Goal: Task Accomplishment & Management: Use online tool/utility

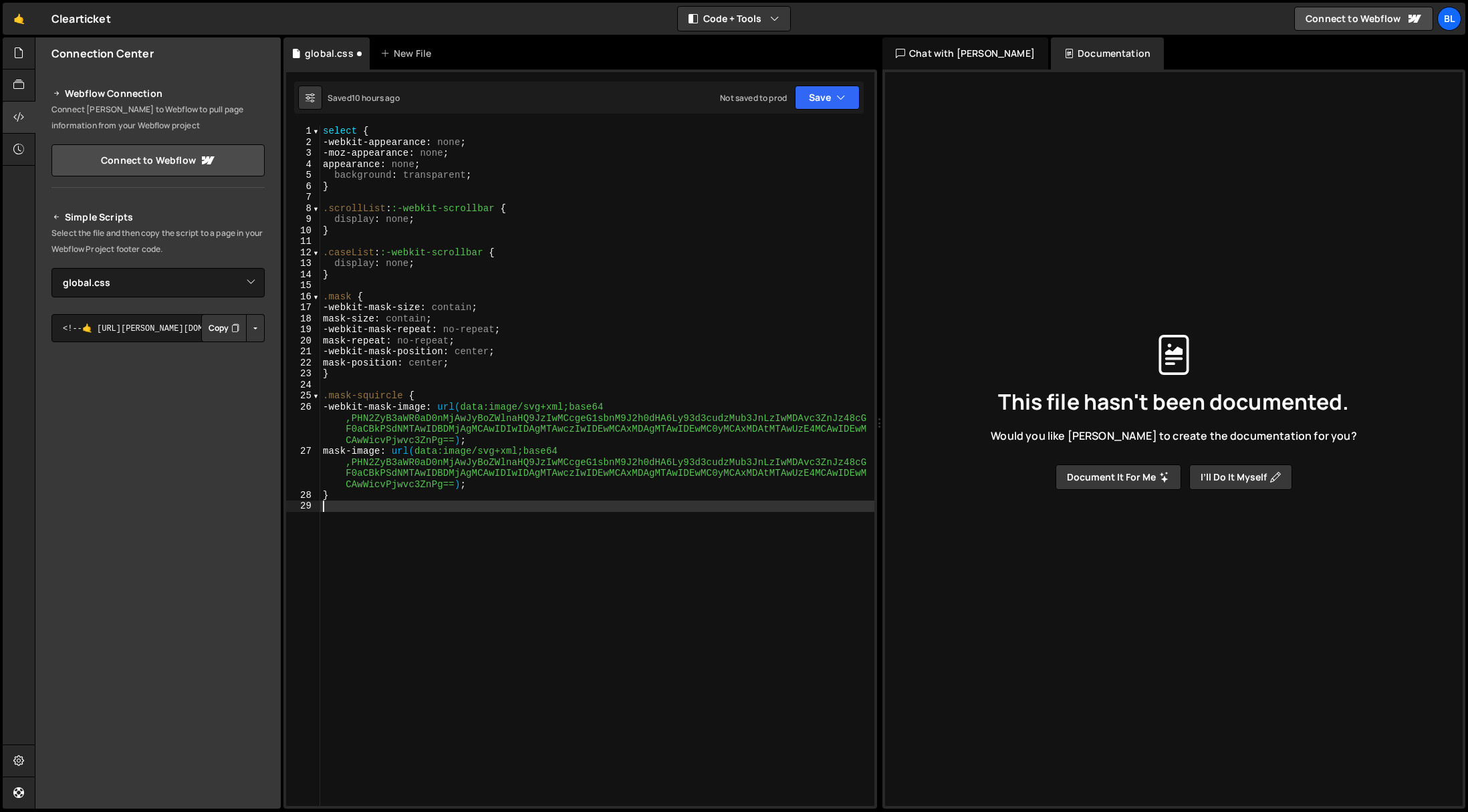
select select "46311"
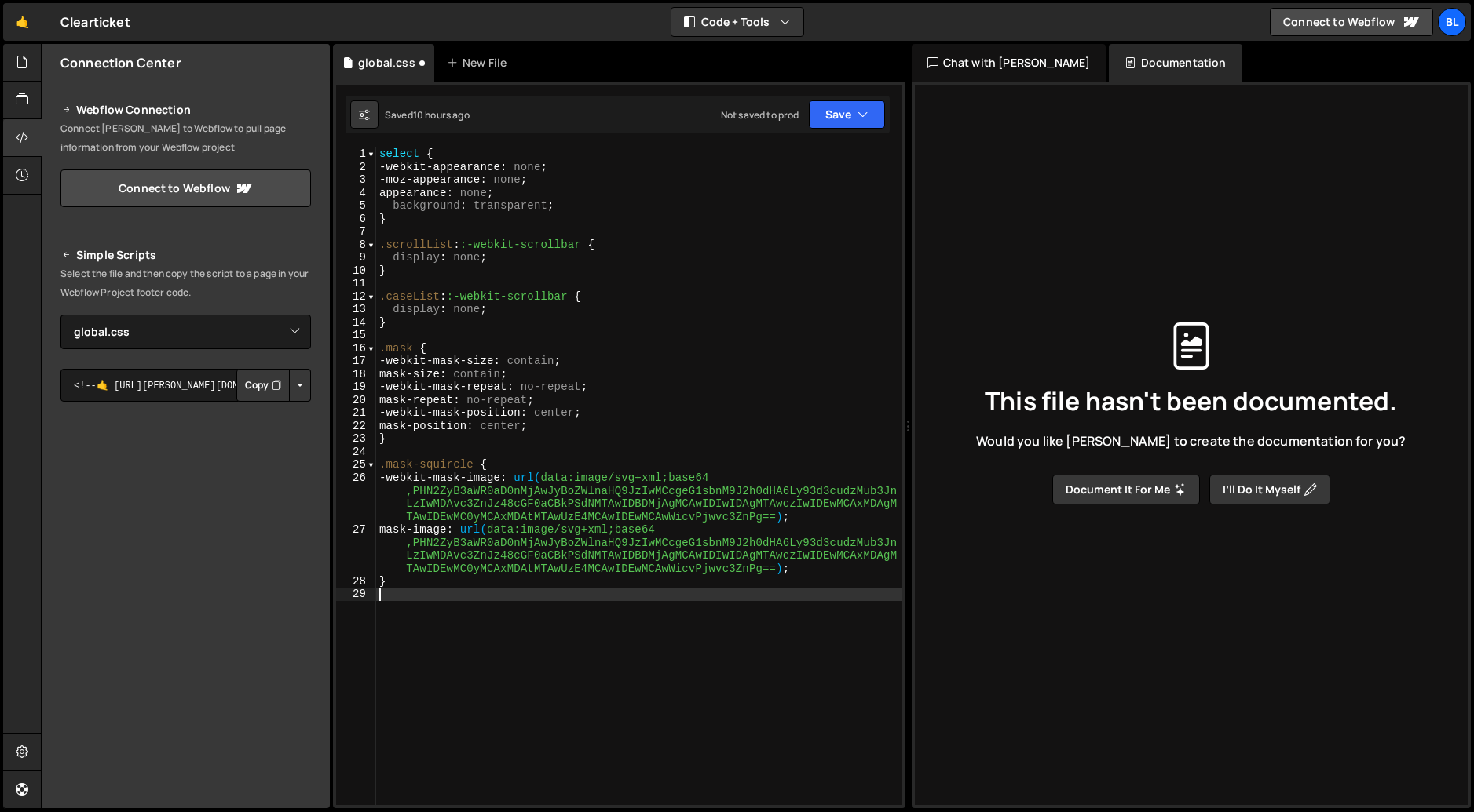
click at [560, 598] on div "select { -webkit-appearance : none ; -moz-appearance : none ; appearance : none…" at bounding box center [638, 489] width 526 height 684
click at [379, 155] on div "select { -webkit-appearance : none ; -moz-appearance : none ; appearance : none…" at bounding box center [638, 489] width 526 height 684
type textarea "select {"
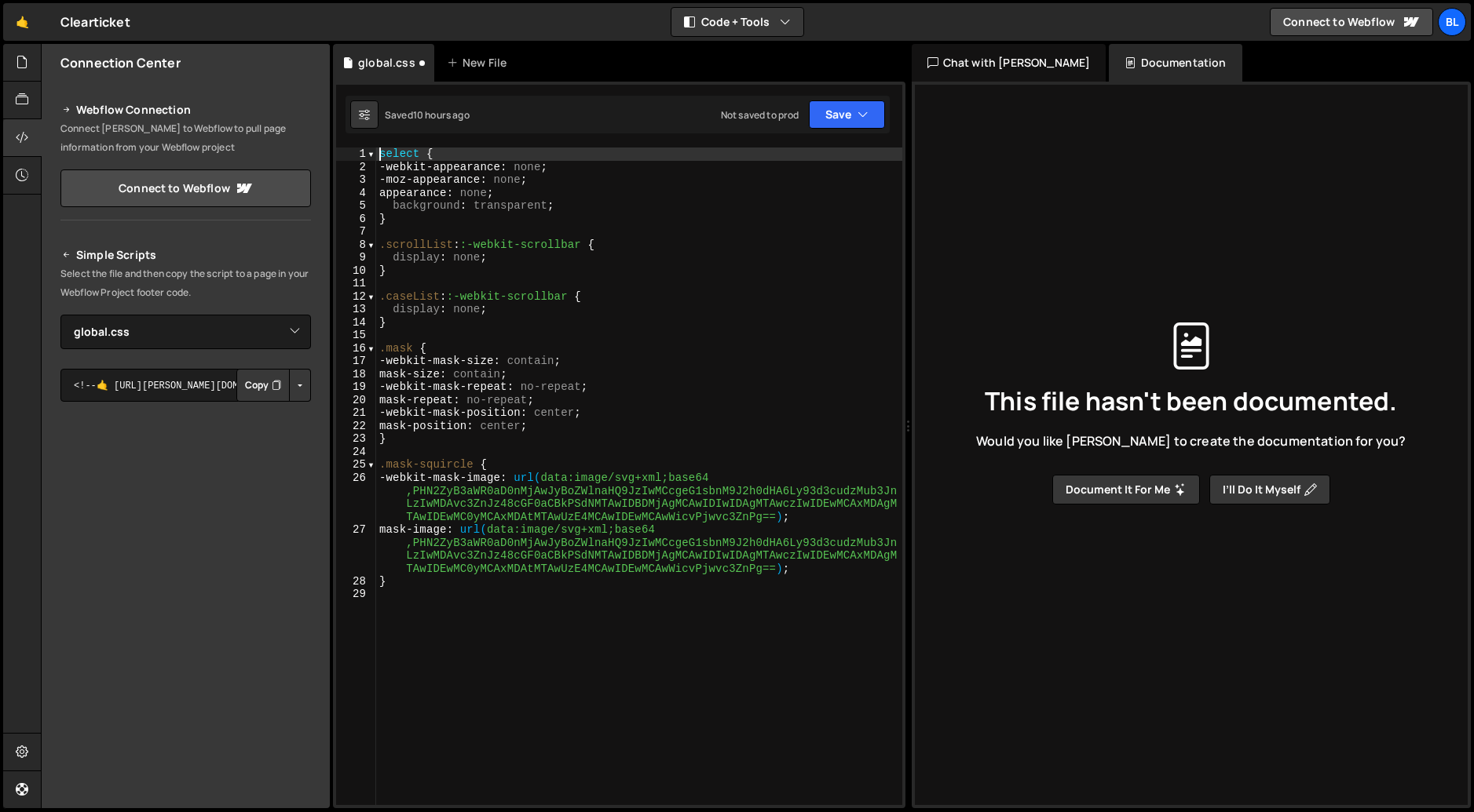
click at [395, 668] on div "select { -webkit-appearance : none ; -moz-appearance : none ; appearance : none…" at bounding box center [638, 489] width 526 height 684
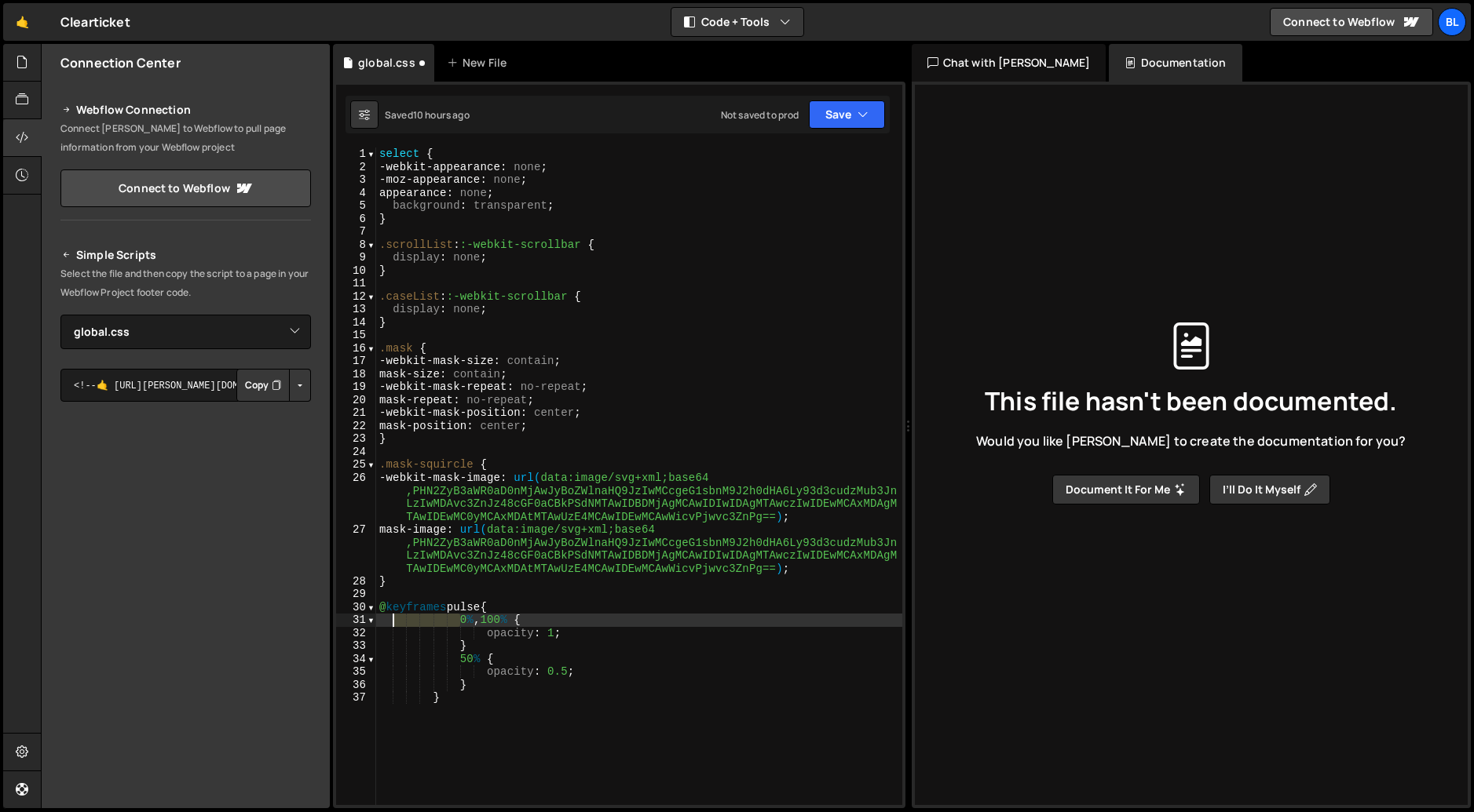
drag, startPoint x: 462, startPoint y: 622, endPoint x: 396, endPoint y: 625, distance: 66.1
click at [396, 625] on div "select { -webkit-appearance : none ; -moz-appearance : none ; appearance : none…" at bounding box center [638, 489] width 526 height 684
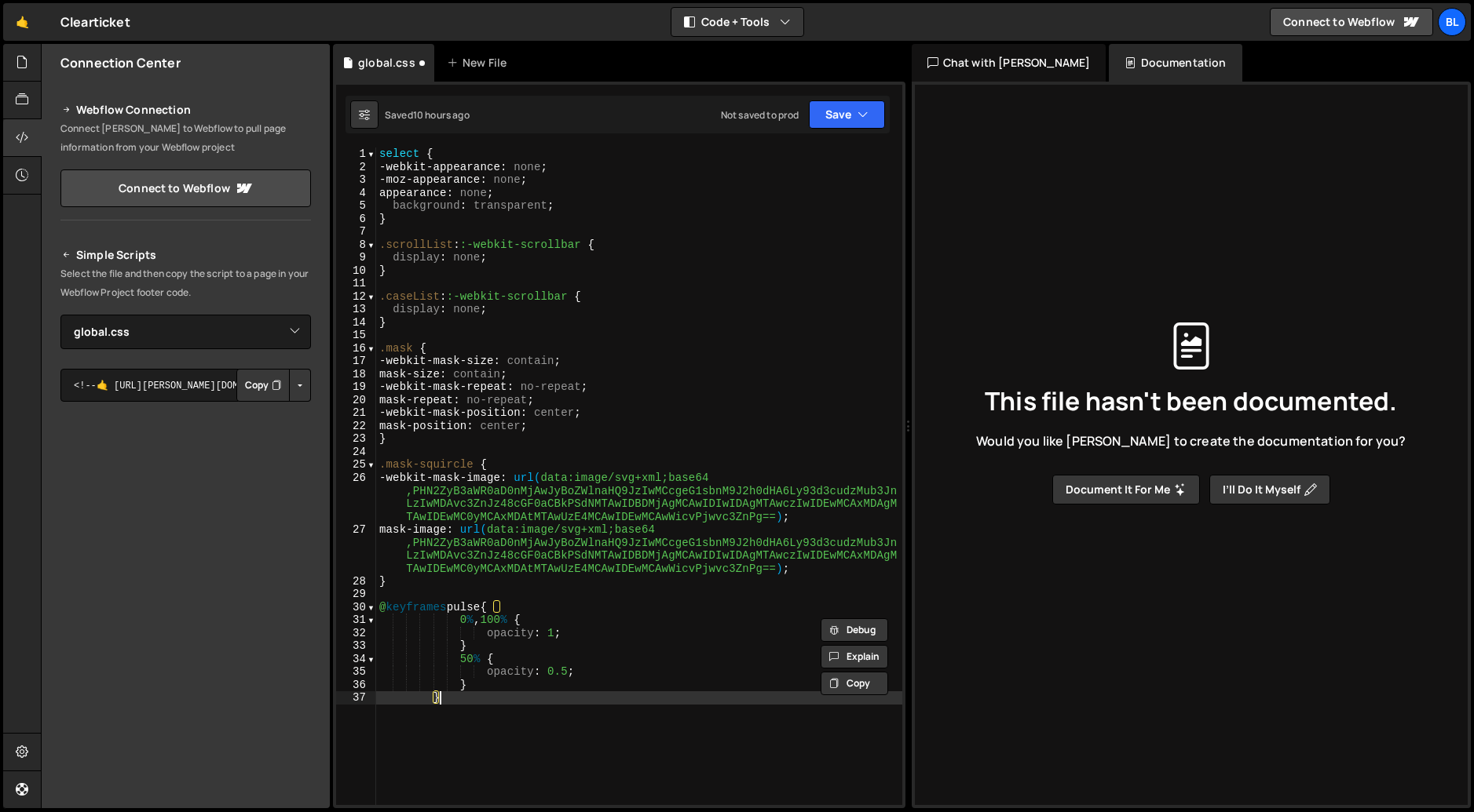
click at [490, 729] on div "select { -webkit-appearance : none ; -moz-appearance : none ; appearance : none…" at bounding box center [638, 489] width 526 height 684
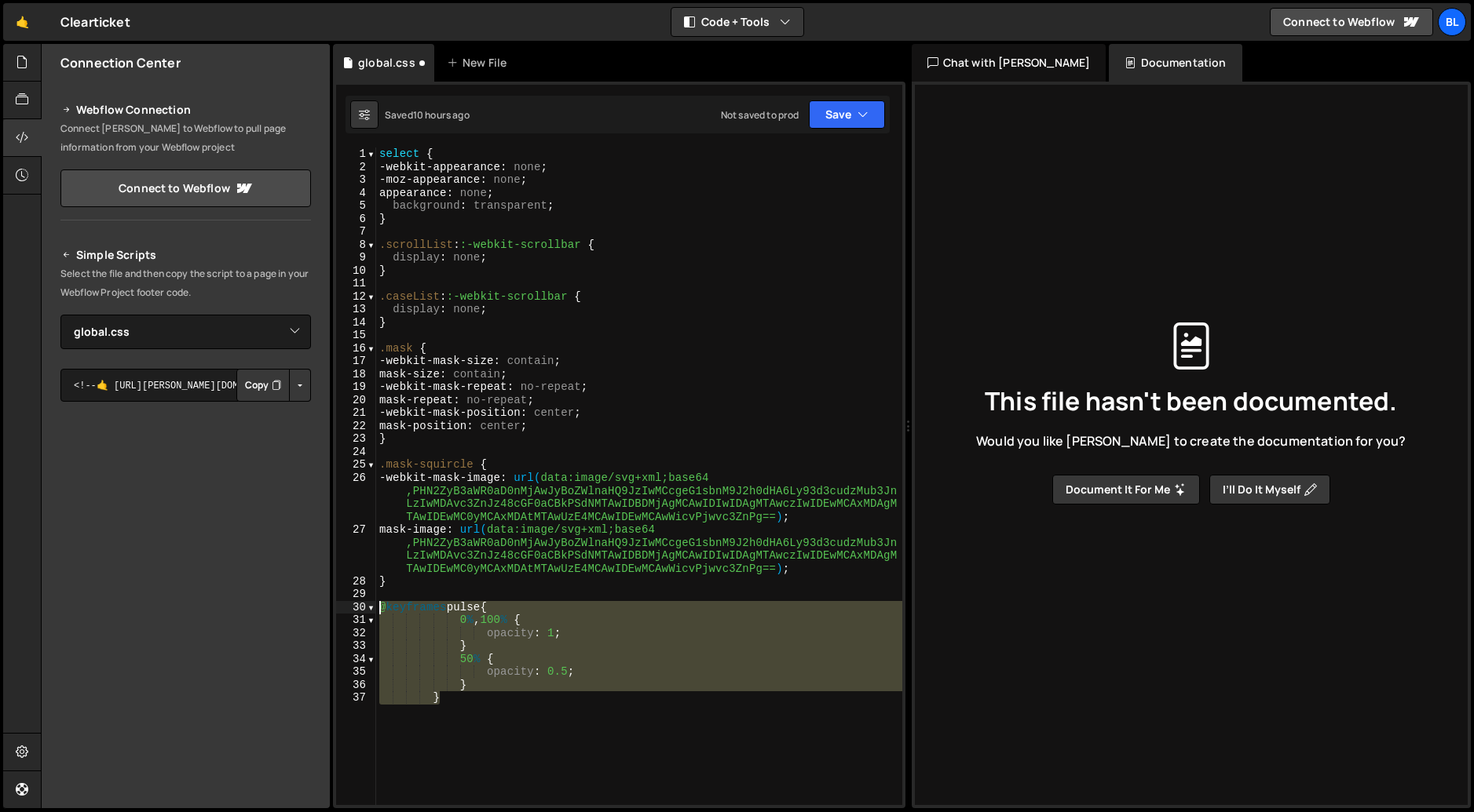
drag, startPoint x: 535, startPoint y: 732, endPoint x: 336, endPoint y: 595, distance: 241.6
click at [336, 595] on div "} 1 2 3 4 5 6 7 8 9 10 11 12 13 14 15 16 17 18 19 20 21 22 23 24 25 26 27 28 29…" at bounding box center [619, 445] width 572 height 727
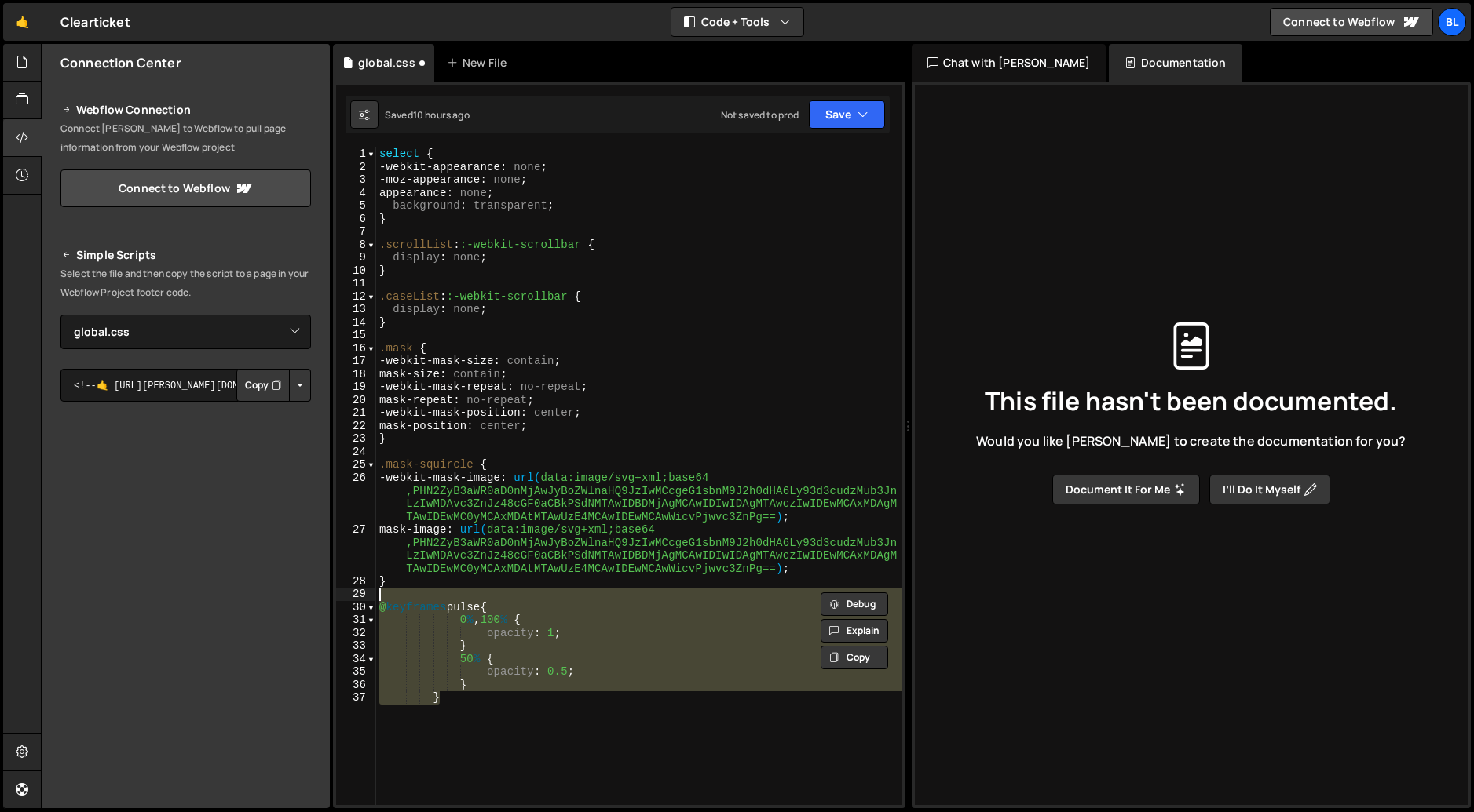
click at [482, 729] on div "select { -webkit-appearance : none ; -moz-appearance : none ; appearance : none…" at bounding box center [638, 476] width 526 height 657
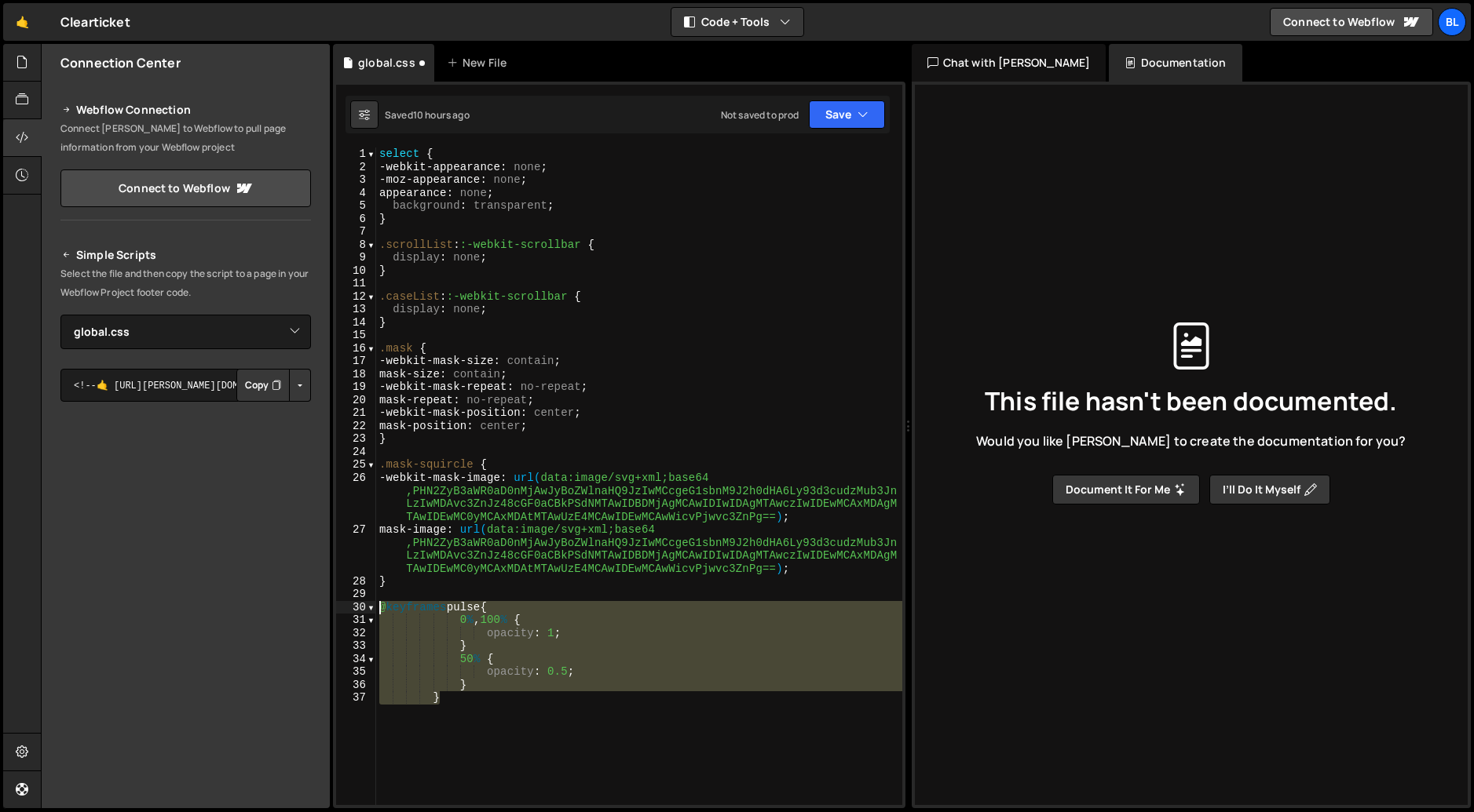
drag, startPoint x: 480, startPoint y: 696, endPoint x: 363, endPoint y: 608, distance: 146.4
click at [363, 608] on div "} 1 2 3 4 5 6 7 8 9 10 11 12 13 14 15 16 17 18 19 20 21 22 23 24 25 26 27 28 29…" at bounding box center [619, 476] width 566 height 657
click at [458, 622] on div "select { -webkit-appearance : none ; -moz-appearance : none ; appearance : none…" at bounding box center [638, 476] width 526 height 657
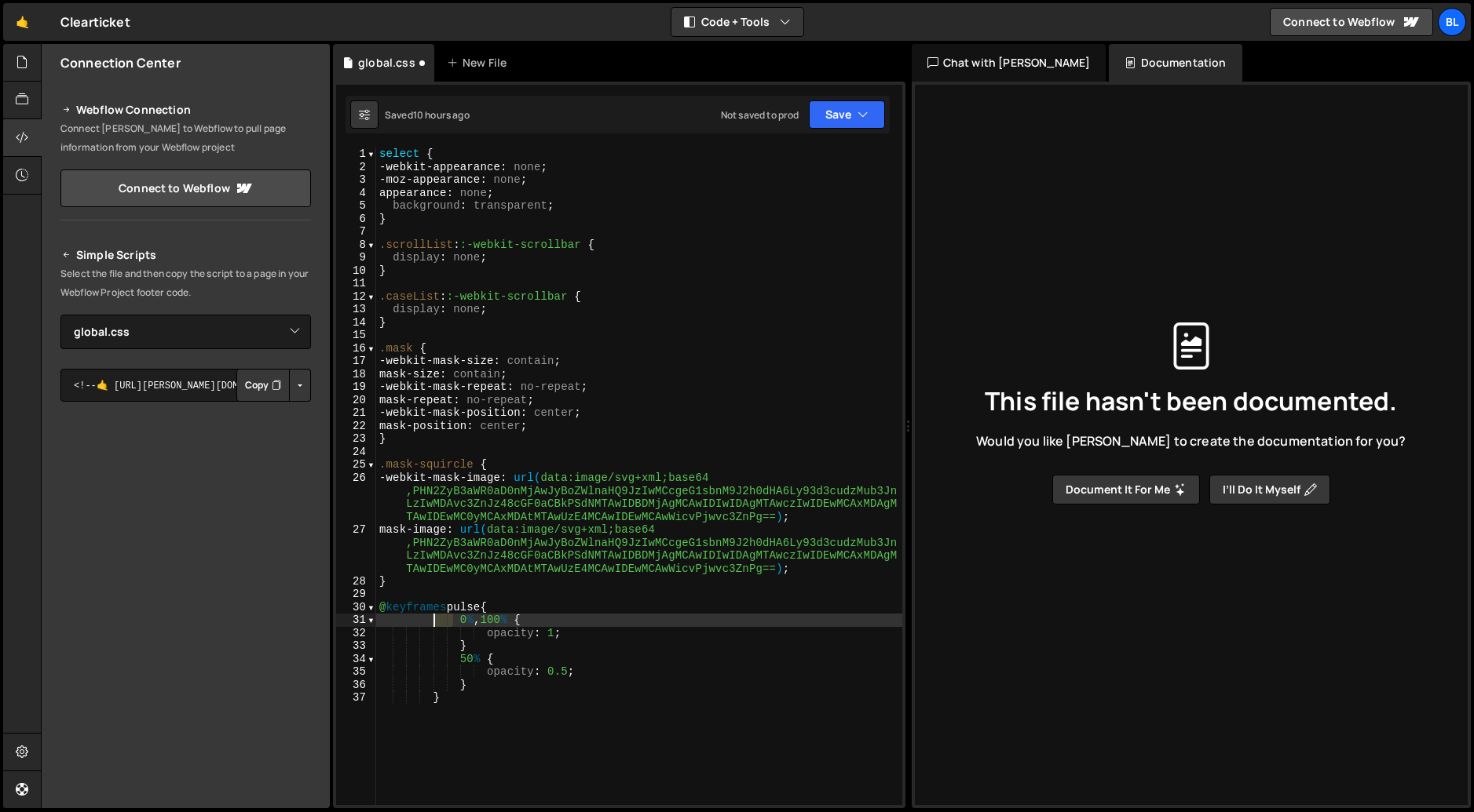
click at [434, 619] on div "select { -webkit-appearance : none ; -moz-appearance : none ; appearance : none…" at bounding box center [638, 489] width 526 height 684
drag, startPoint x: 459, startPoint y: 620, endPoint x: 385, endPoint y: 615, distance: 74.2
click at [385, 615] on div "select { -webkit-appearance : none ; -moz-appearance : none ; appearance : none…" at bounding box center [638, 489] width 526 height 684
click at [427, 623] on div "select { -webkit-appearance : none ; -moz-appearance : none ; appearance : none…" at bounding box center [638, 476] width 526 height 657
drag, startPoint x: 395, startPoint y: 620, endPoint x: 459, endPoint y: 621, distance: 64.0
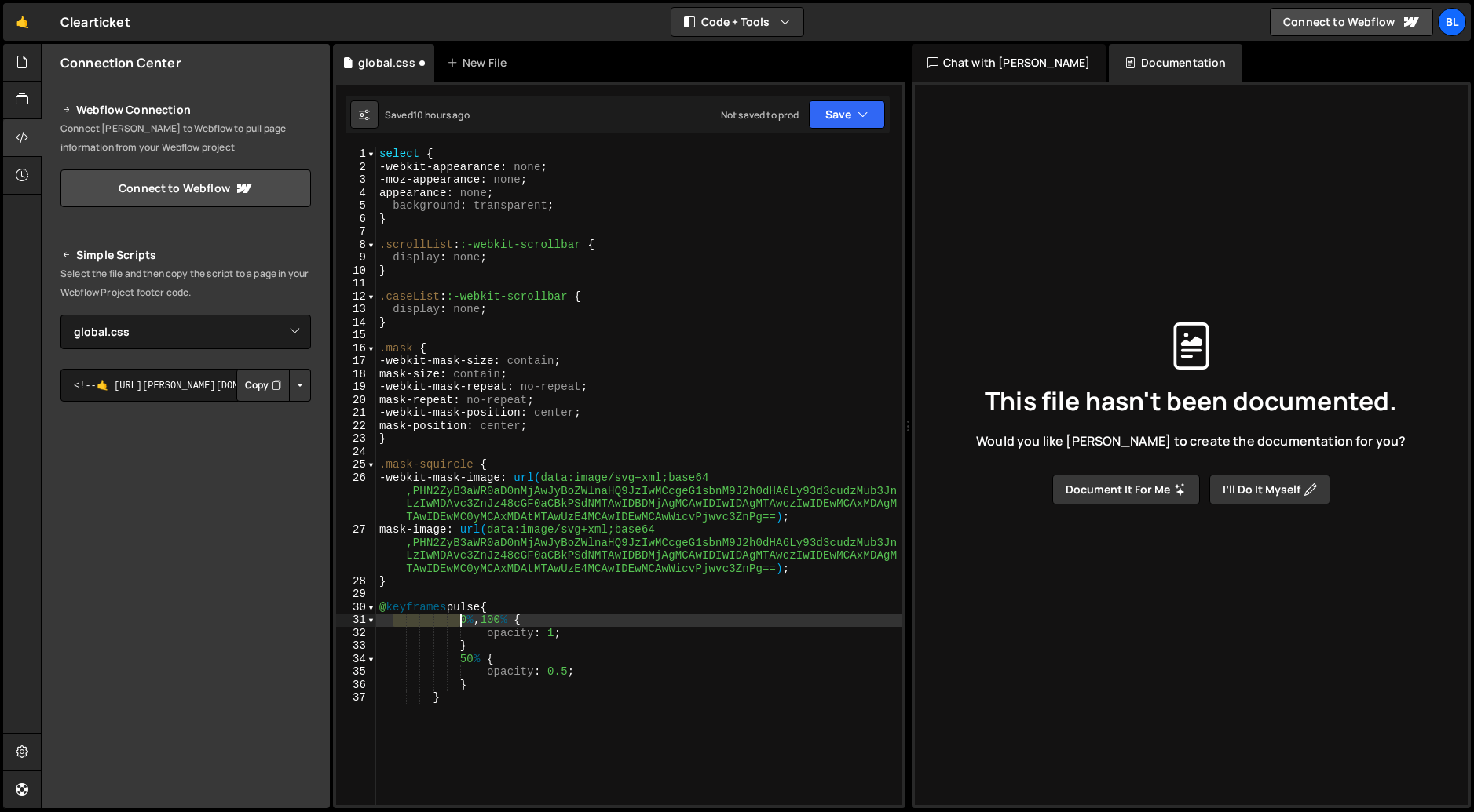
click at [459, 621] on div "select { -webkit-appearance : none ; -moz-appearance : none ; appearance : none…" at bounding box center [638, 489] width 526 height 684
drag, startPoint x: 486, startPoint y: 632, endPoint x: 406, endPoint y: 633, distance: 80.0
click at [406, 633] on div "select { -webkit-appearance : none ; -moz-appearance : none ; appearance : none…" at bounding box center [638, 489] width 526 height 684
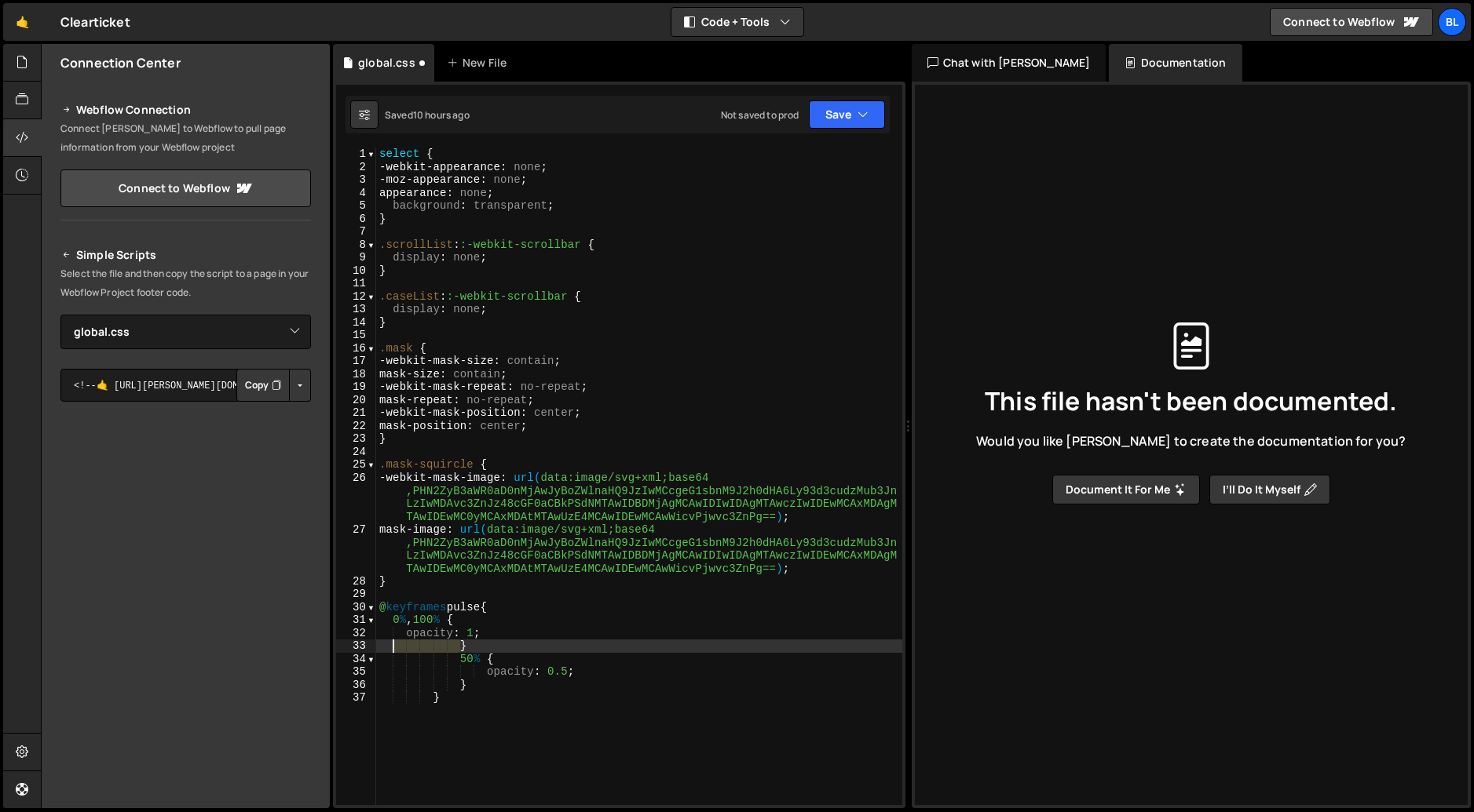
drag, startPoint x: 460, startPoint y: 646, endPoint x: 395, endPoint y: 647, distance: 65.0
click at [395, 647] on div "select { -webkit-appearance : none ; -moz-appearance : none ; appearance : none…" at bounding box center [638, 489] width 526 height 684
drag, startPoint x: 460, startPoint y: 657, endPoint x: 397, endPoint y: 657, distance: 63.0
click at [397, 657] on div "select { -webkit-appearance : none ; -moz-appearance : none ; appearance : none…" at bounding box center [638, 489] width 526 height 684
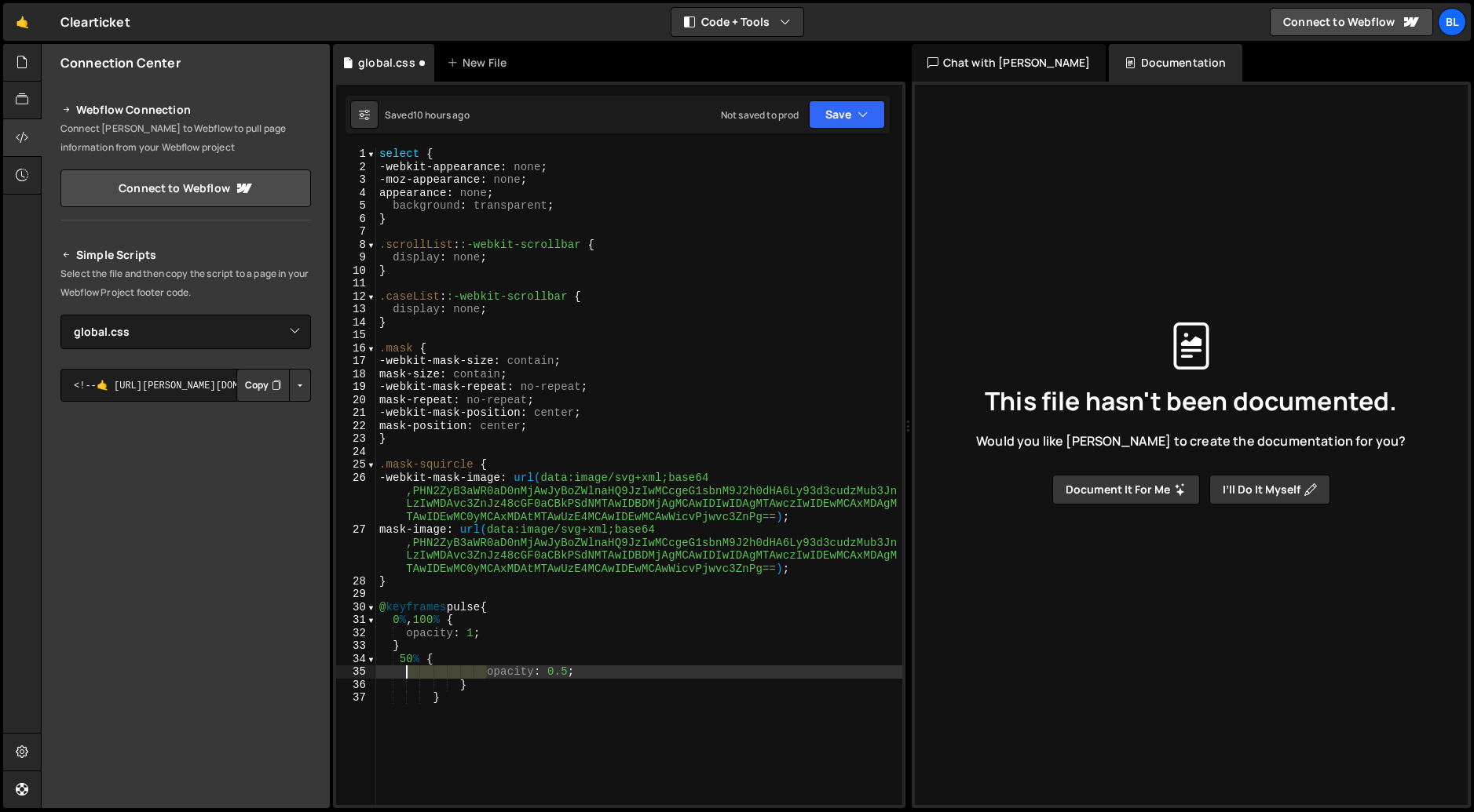
drag, startPoint x: 490, startPoint y: 671, endPoint x: 441, endPoint y: 684, distance: 50.7
click at [409, 674] on div "select { -webkit-appearance : none ; -moz-appearance : none ; appearance : none…" at bounding box center [638, 489] width 526 height 684
drag, startPoint x: 460, startPoint y: 684, endPoint x: 393, endPoint y: 688, distance: 67.1
click at [393, 688] on div "select { -webkit-appearance : none ; -moz-appearance : none ; appearance : none…" at bounding box center [638, 489] width 526 height 684
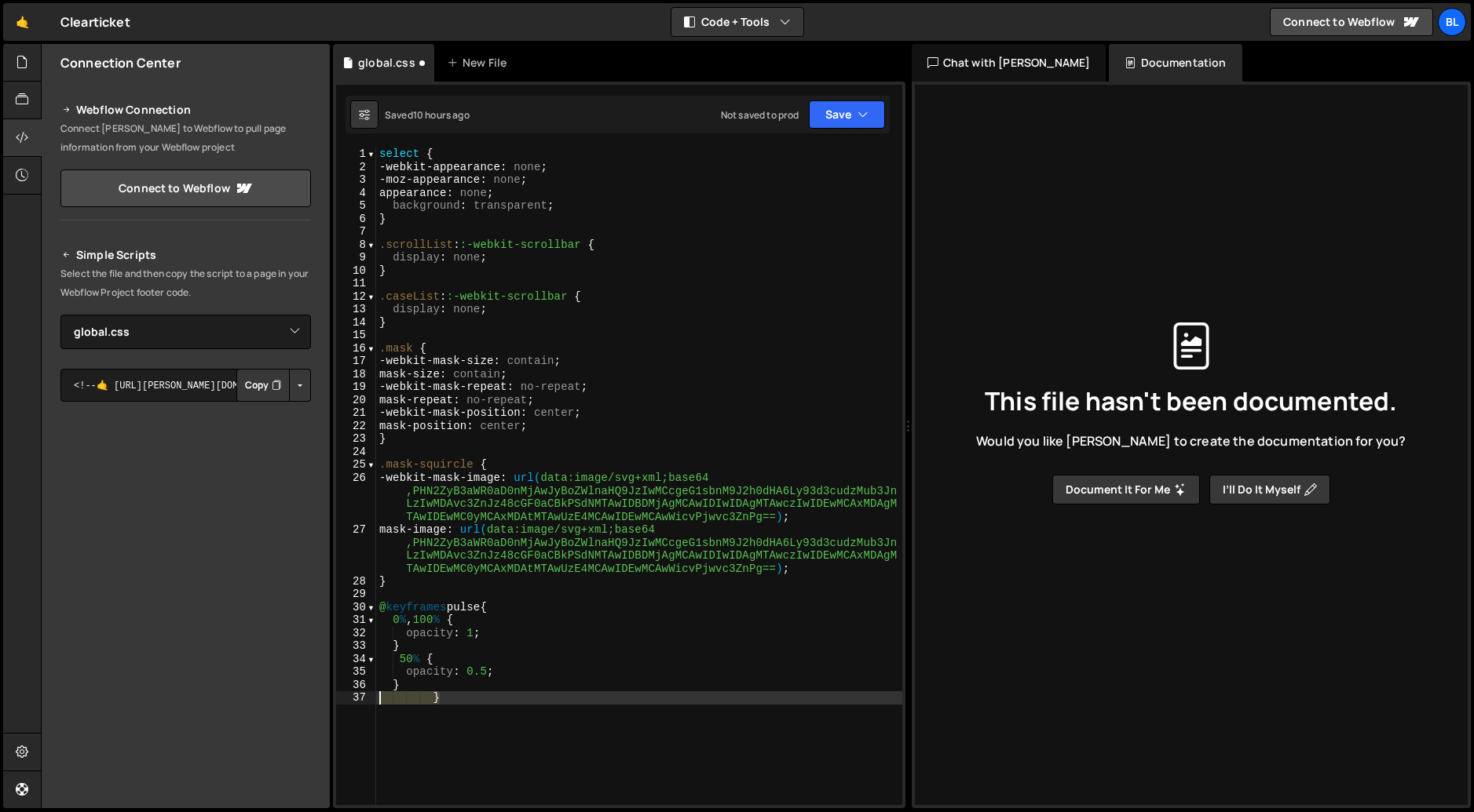
drag, startPoint x: 438, startPoint y: 696, endPoint x: 370, endPoint y: 698, distance: 68.0
click at [370, 698] on div "} 1 2 3 4 5 6 7 8 9 10 11 12 13 14 15 16 17 18 19 20 21 22 23 24 25 26 27 28 29…" at bounding box center [619, 476] width 566 height 657
type textarea "}"
drag, startPoint x: 434, startPoint y: 697, endPoint x: 368, endPoint y: 699, distance: 66.0
click at [368, 699] on div "} 1 2 3 4 5 6 7 8 9 10 11 12 13 14 15 16 17 18 19 20 21 22 23 24 25 26 27 28 29…" at bounding box center [619, 476] width 566 height 657
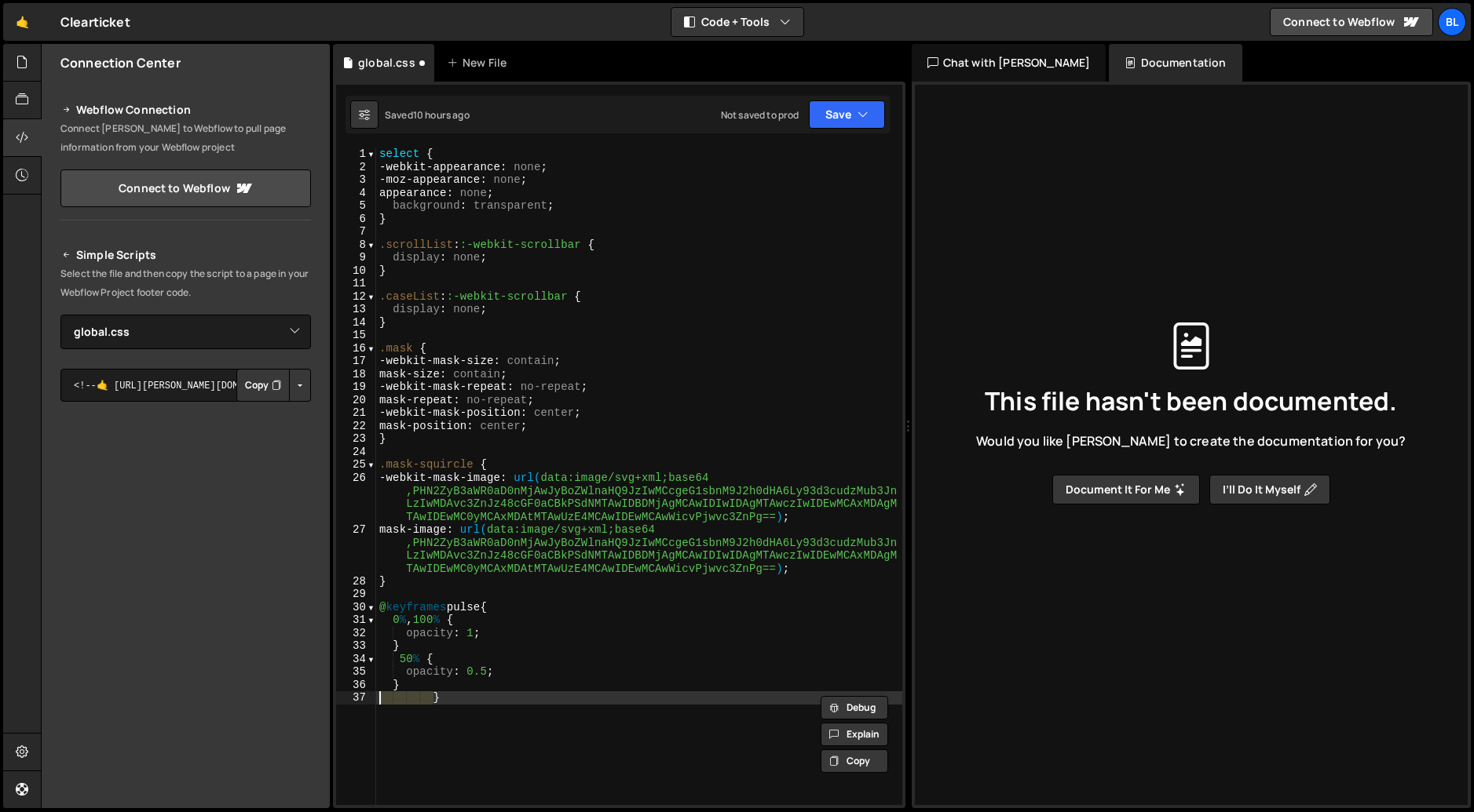
type textarea "}"
click at [449, 765] on div "select { -webkit-appearance : none ; -moz-appearance : none ; appearance : none…" at bounding box center [638, 489] width 526 height 684
click at [831, 128] on button "Save" at bounding box center [846, 114] width 76 height 28
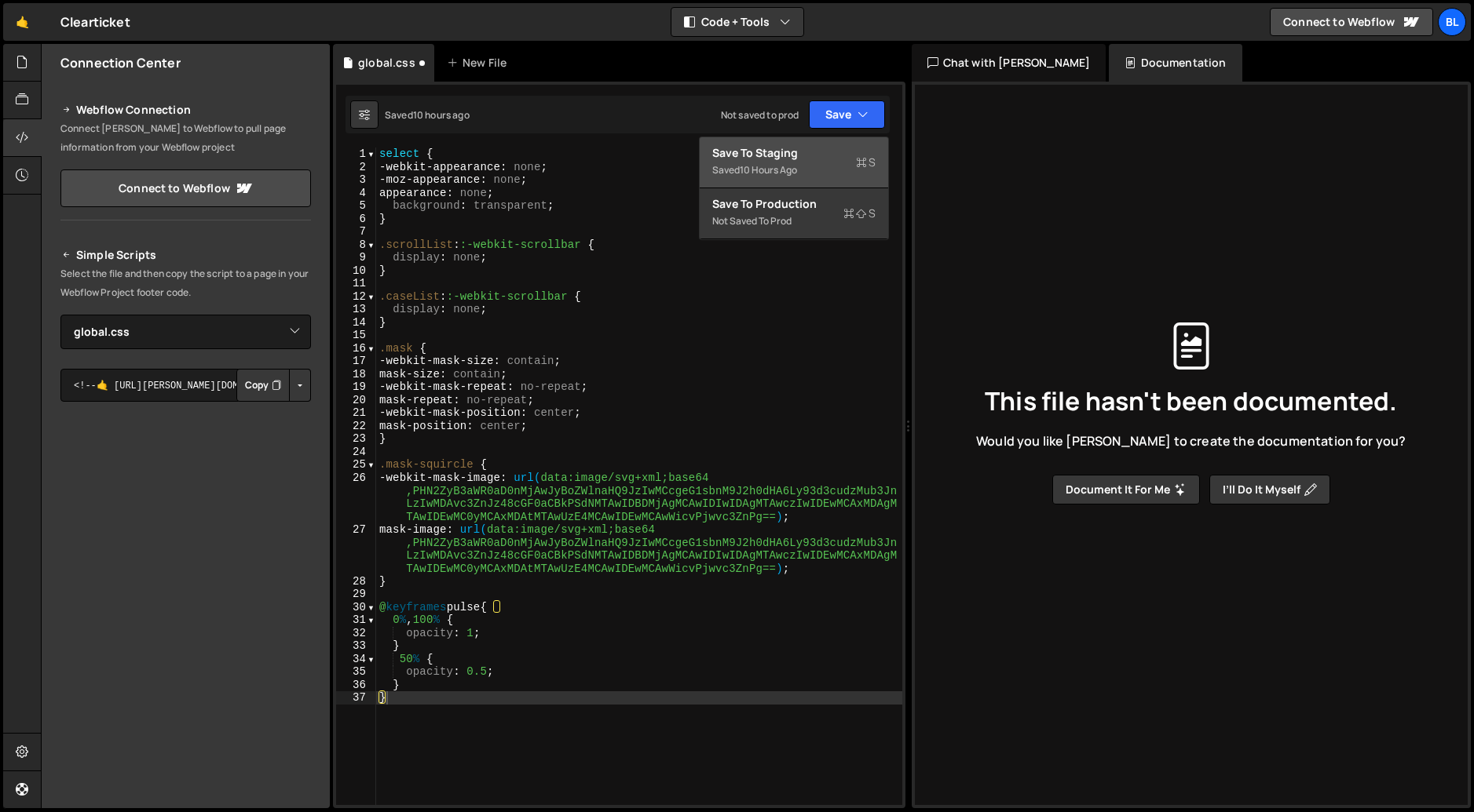
click at [791, 156] on div "Save to Staging S" at bounding box center [793, 153] width 163 height 16
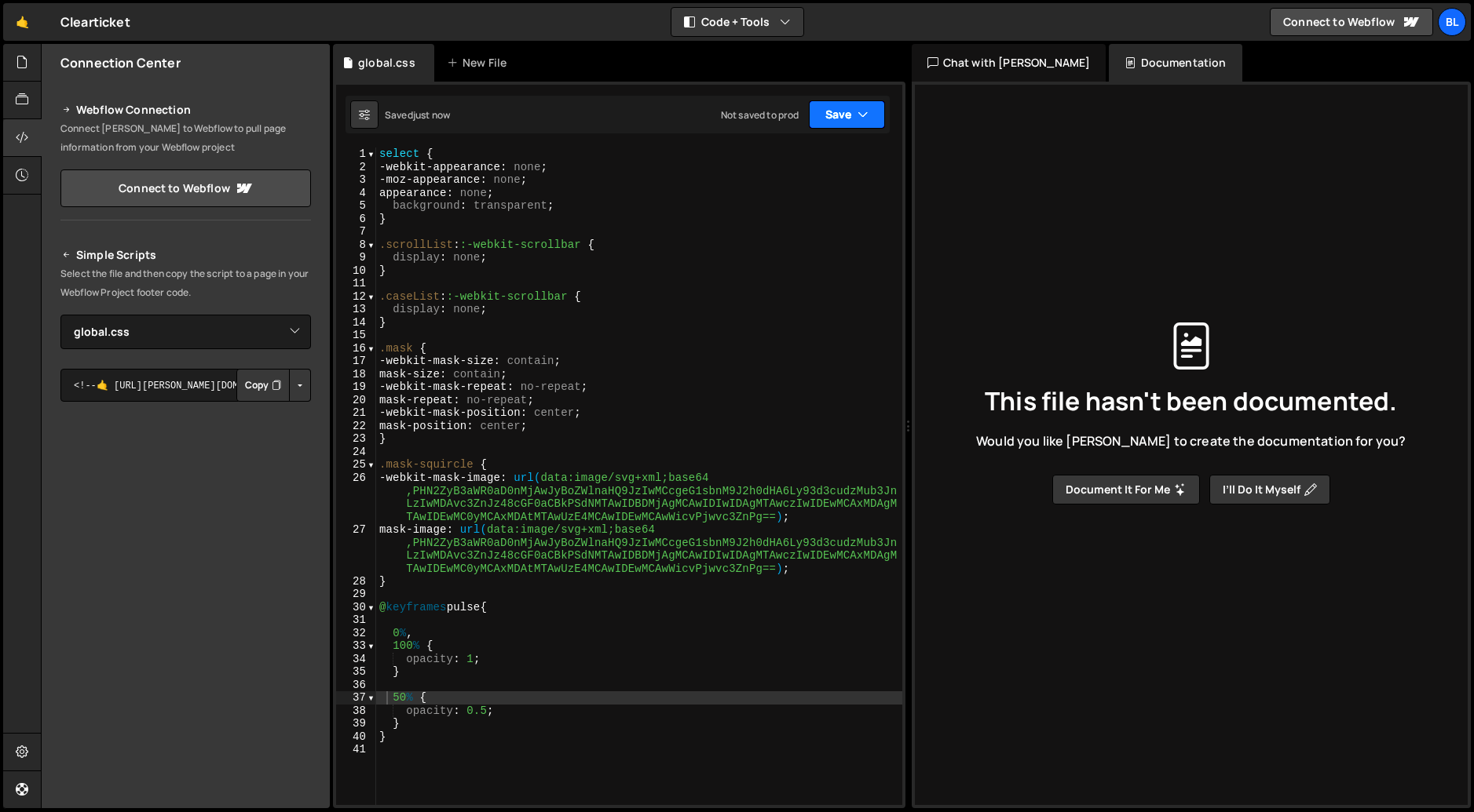
click at [830, 109] on button "Save" at bounding box center [846, 114] width 76 height 28
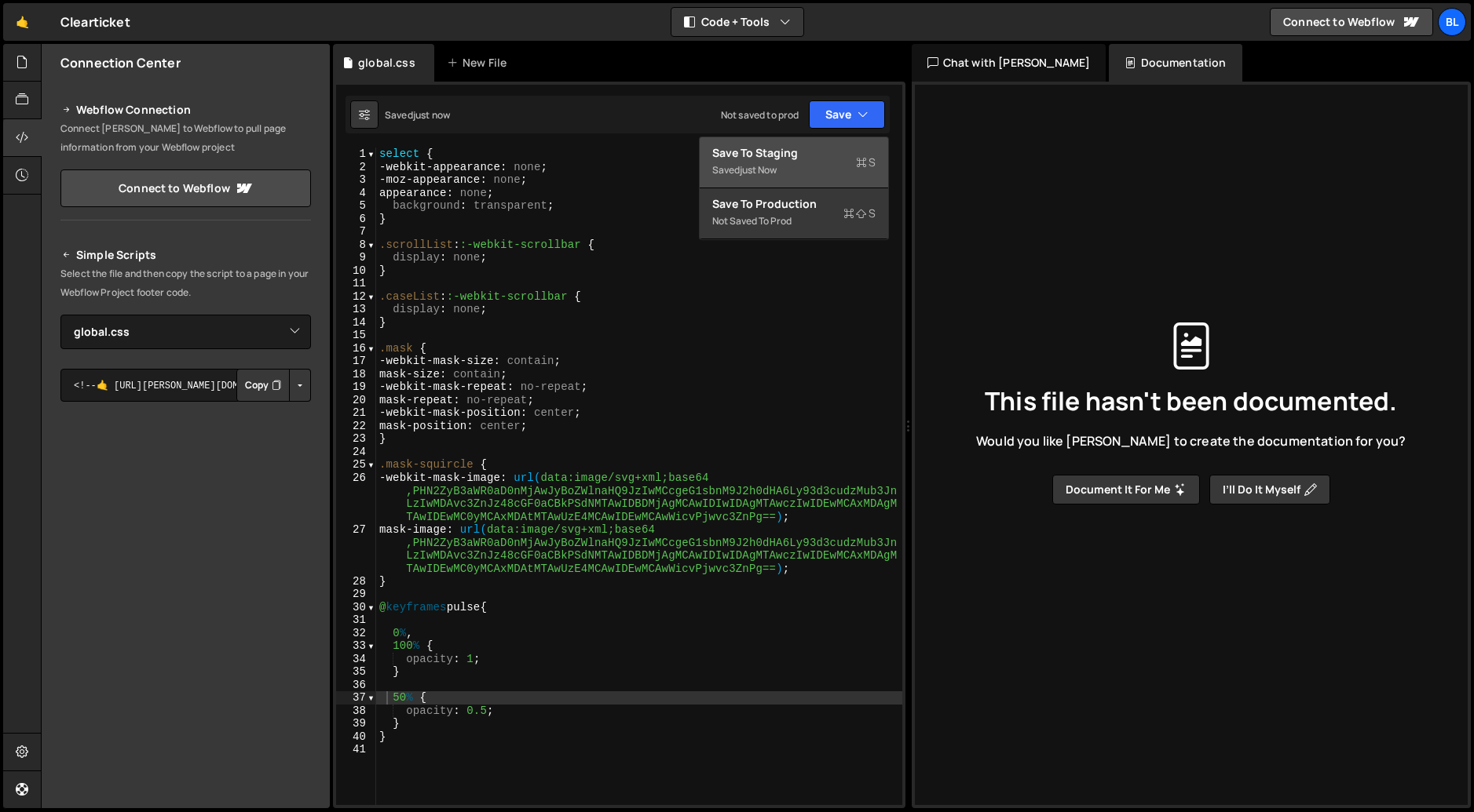
click at [799, 160] on div "Saved just now" at bounding box center [793, 169] width 163 height 18
